Goal: Task Accomplishment & Management: Manage account settings

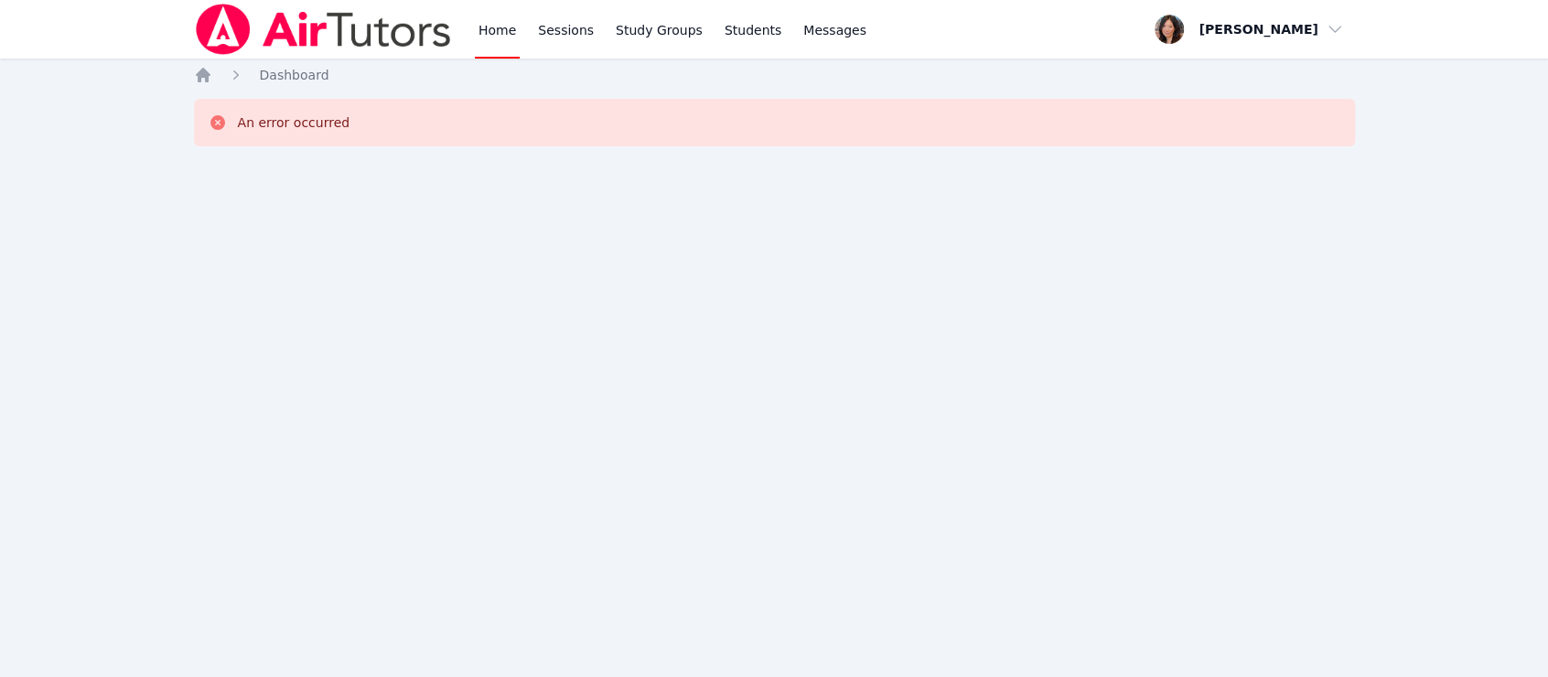
click at [354, 33] on img at bounding box center [323, 29] width 259 height 51
click at [561, 35] on link "Sessions" at bounding box center [565, 29] width 63 height 59
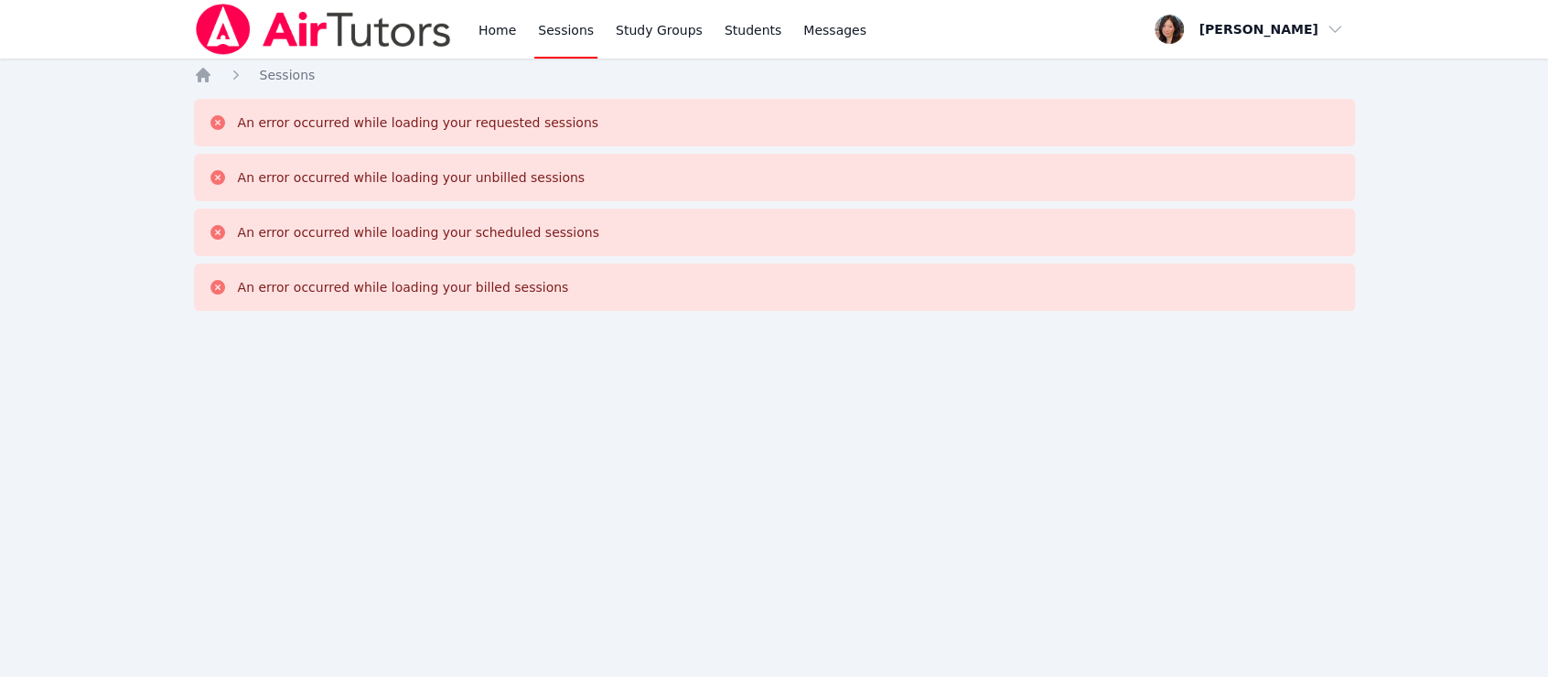
click at [561, 35] on link "Sessions" at bounding box center [565, 29] width 63 height 59
click at [214, 38] on img at bounding box center [323, 29] width 259 height 51
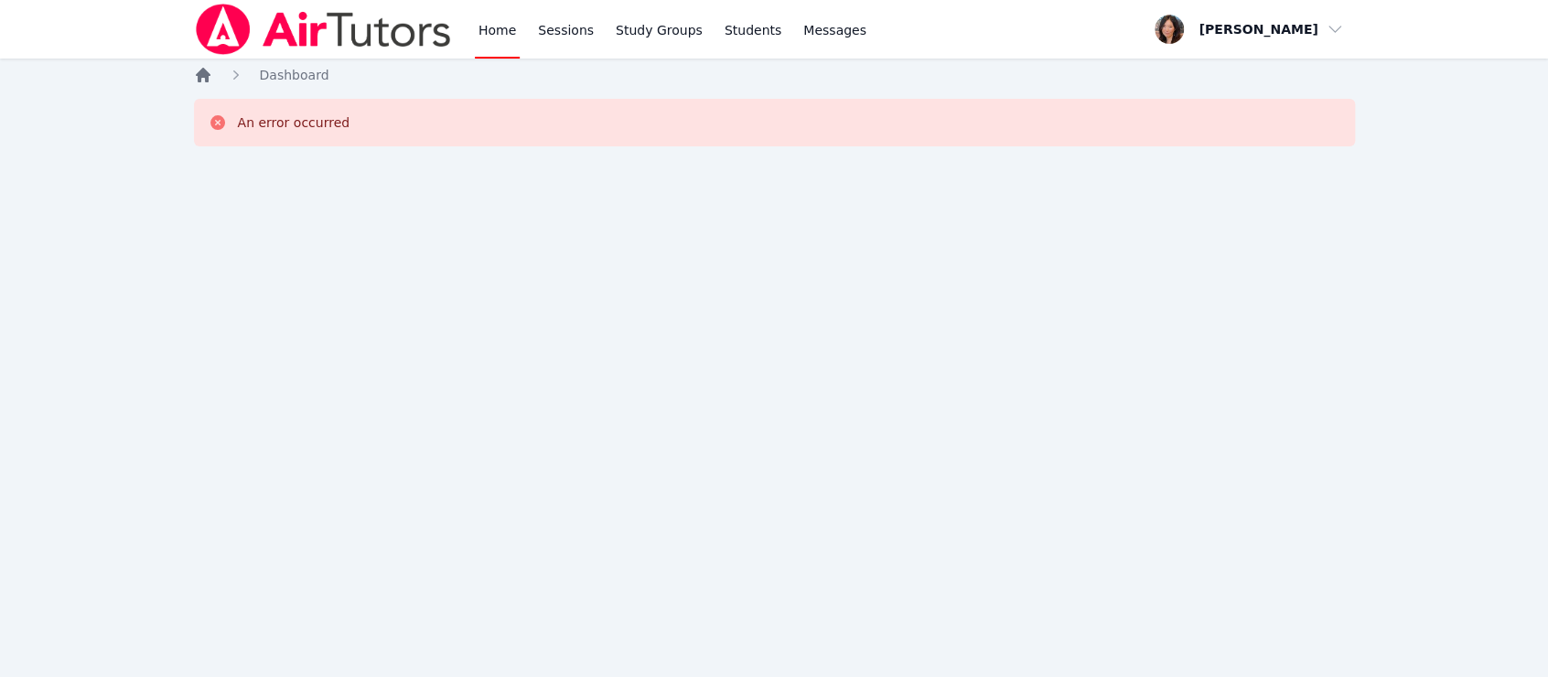
click at [202, 74] on icon "Breadcrumb" at bounding box center [203, 75] width 15 height 15
click at [1301, 17] on span "button" at bounding box center [1248, 29] width 199 height 40
click at [1241, 70] on link "Profile" at bounding box center [1256, 71] width 176 height 33
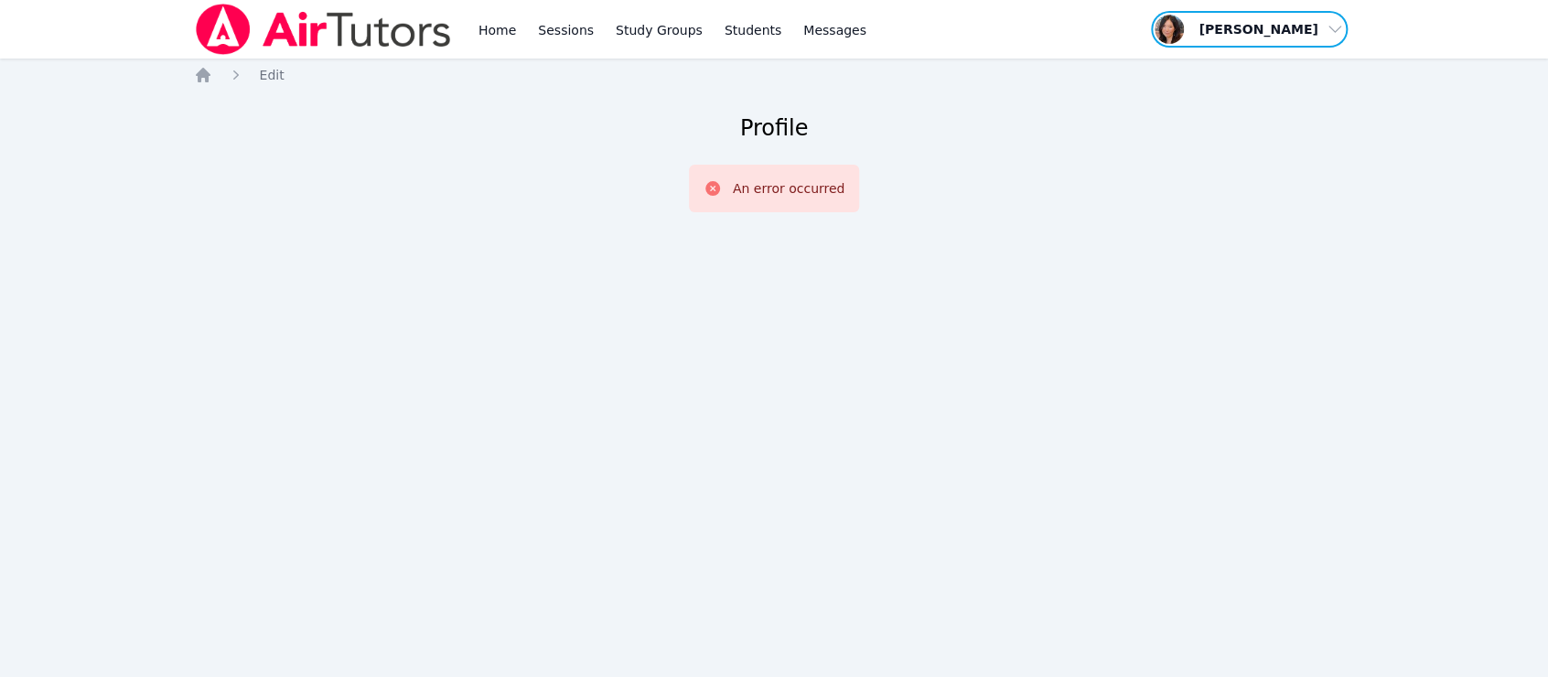
click at [1305, 35] on span "button" at bounding box center [1248, 29] width 199 height 40
